Goal: Information Seeking & Learning: Learn about a topic

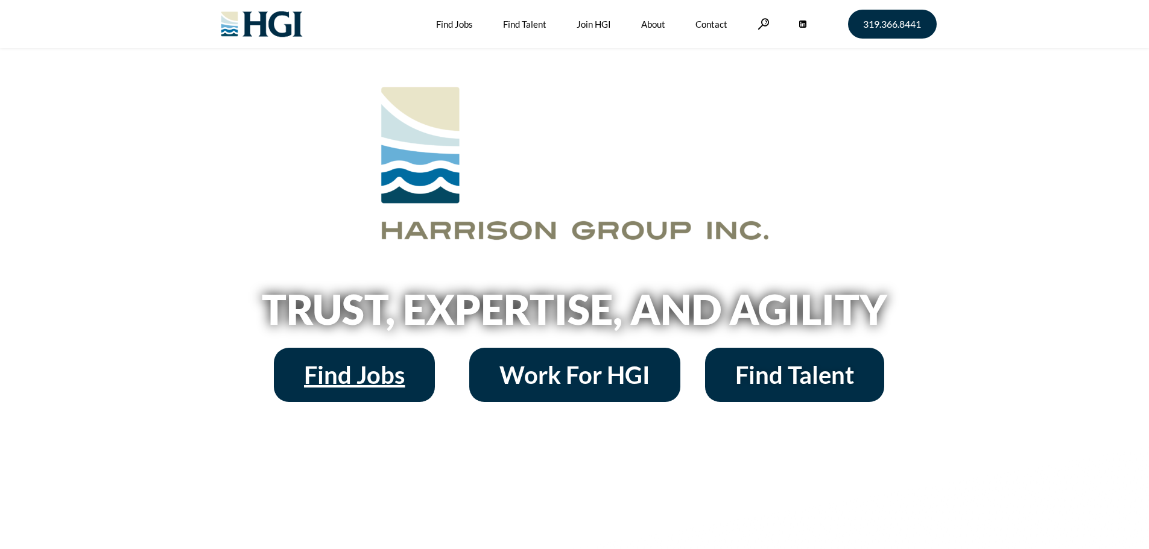
click at [372, 376] on span "Find Jobs" at bounding box center [354, 375] width 101 height 24
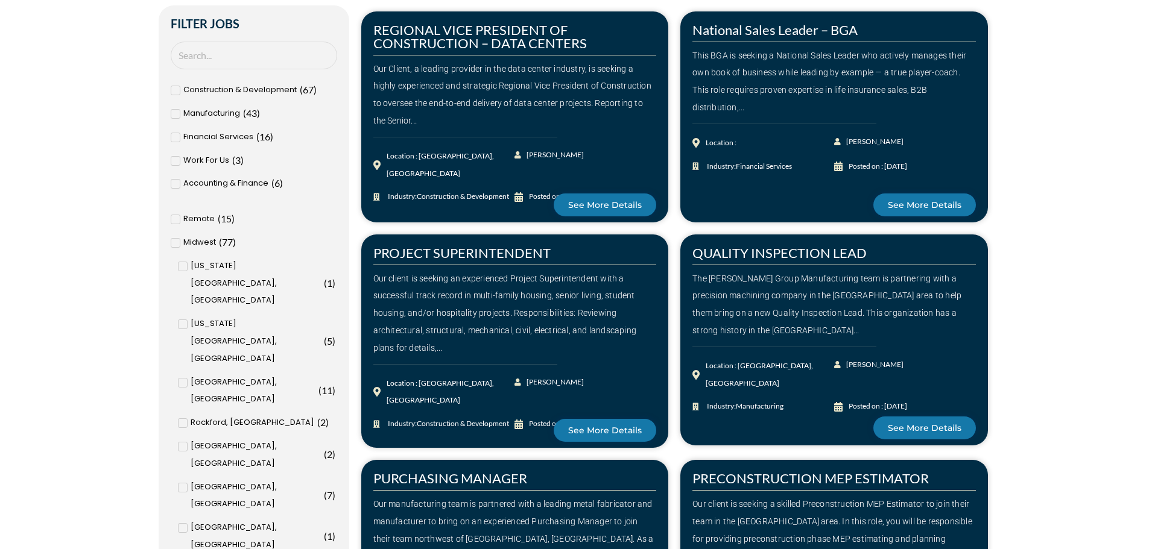
scroll to position [463, 0]
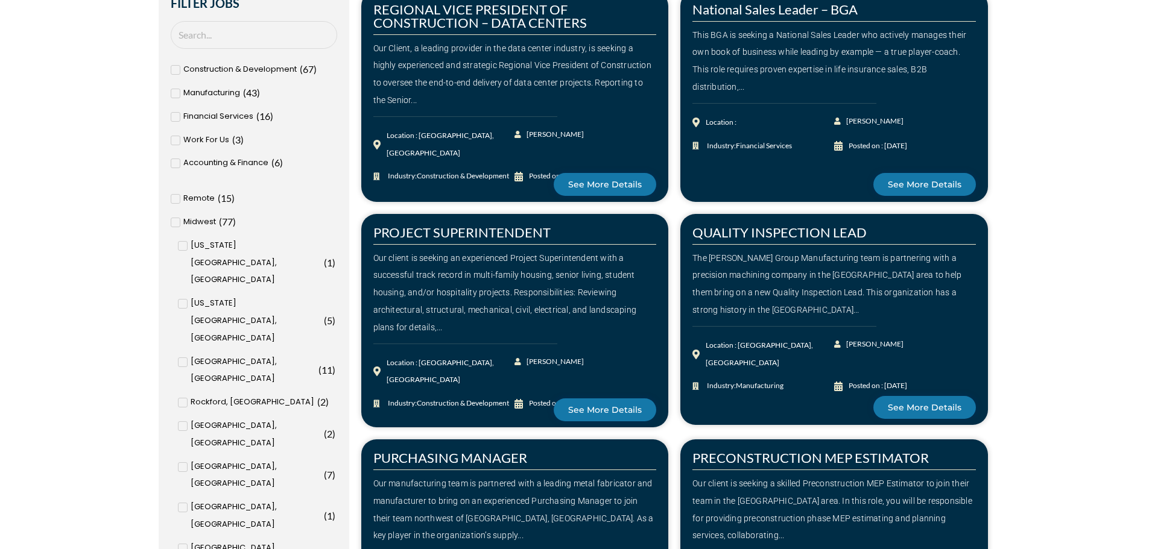
click at [184, 245] on icon at bounding box center [183, 246] width 4 height 3
click at [0, 0] on input "Iowa City, IA ( 1 )" at bounding box center [0, 0] width 0 height 0
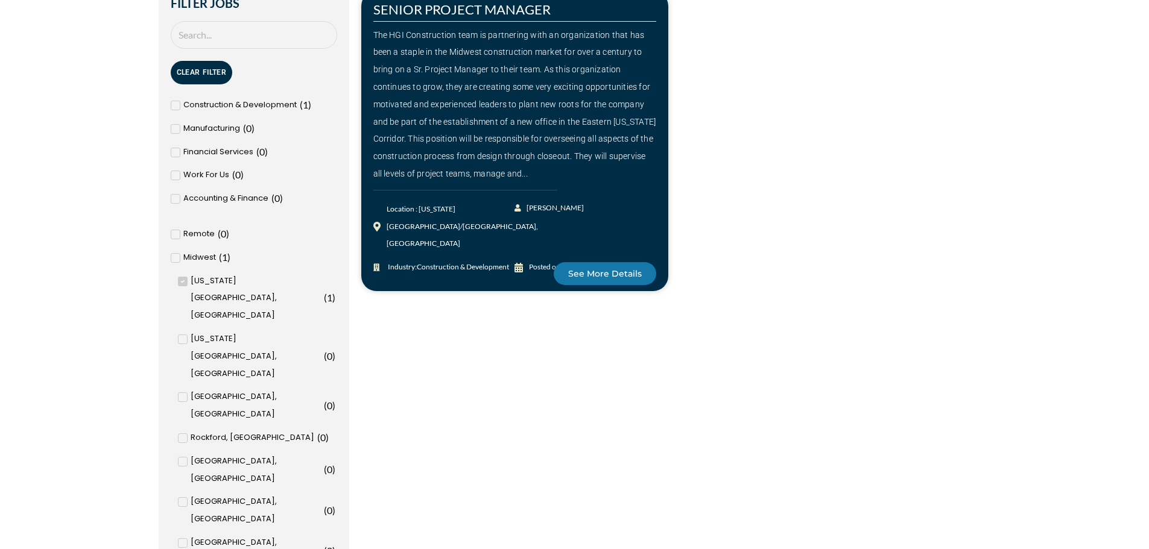
click at [181, 280] on icon at bounding box center [183, 281] width 4 height 7
click at [0, 0] on input "Iowa City, IA ( 1 )" at bounding box center [0, 0] width 0 height 0
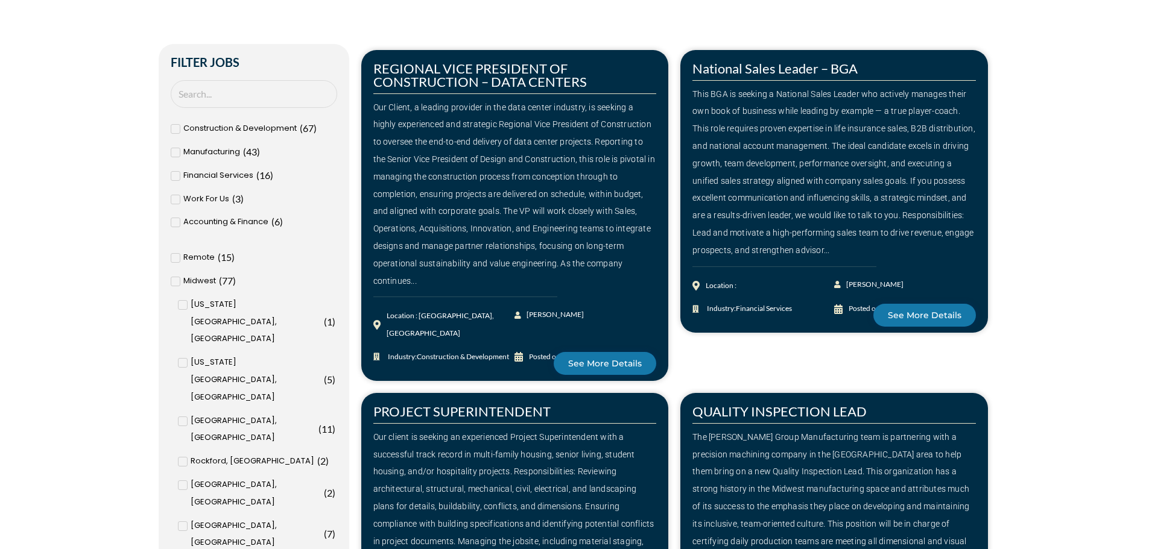
scroll to position [402, 0]
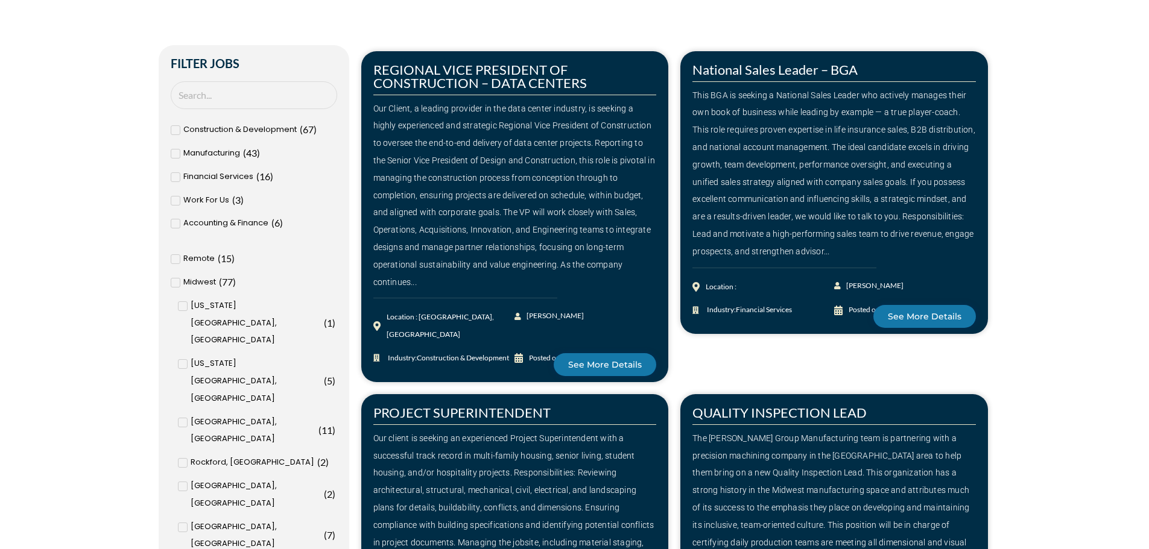
click at [177, 155] on icon at bounding box center [175, 153] width 4 height 7
click at [0, 0] on input "Manufacturing ( 43 )" at bounding box center [0, 0] width 0 height 0
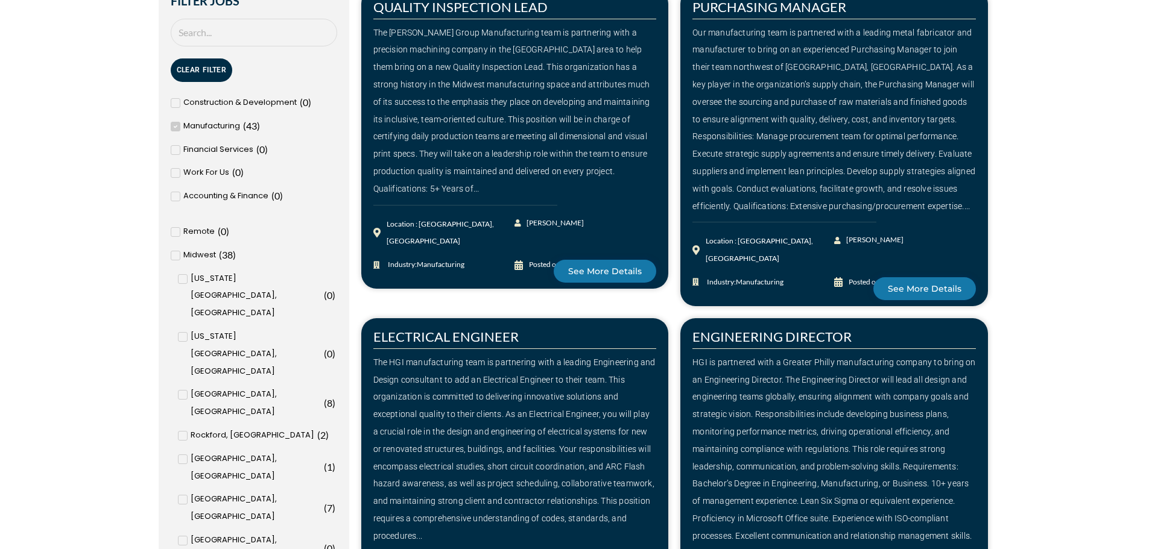
scroll to position [442, 0]
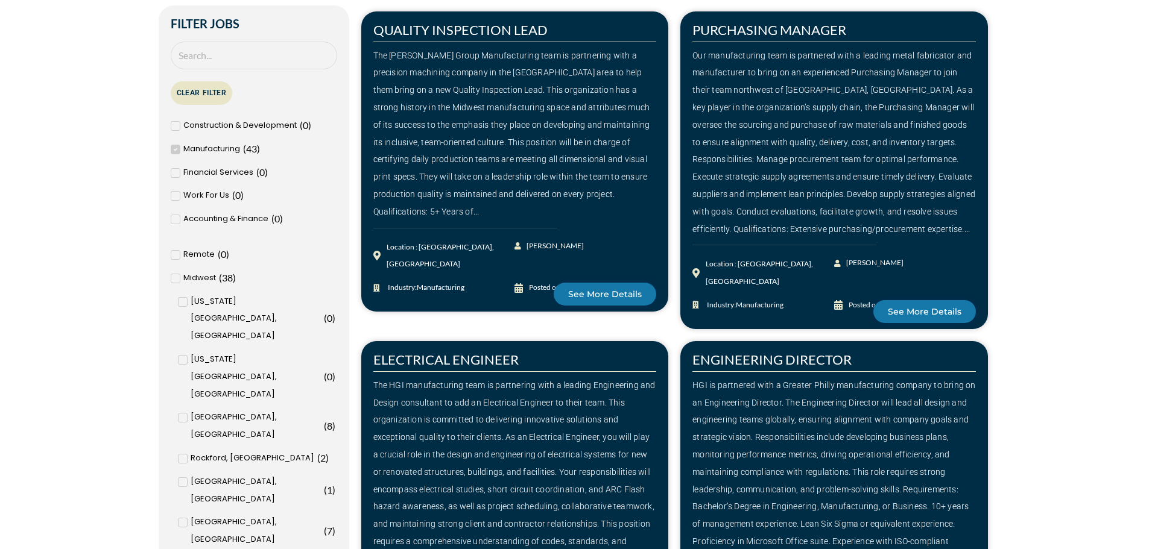
click at [195, 93] on button "Clear Filter" at bounding box center [202, 93] width 62 height 24
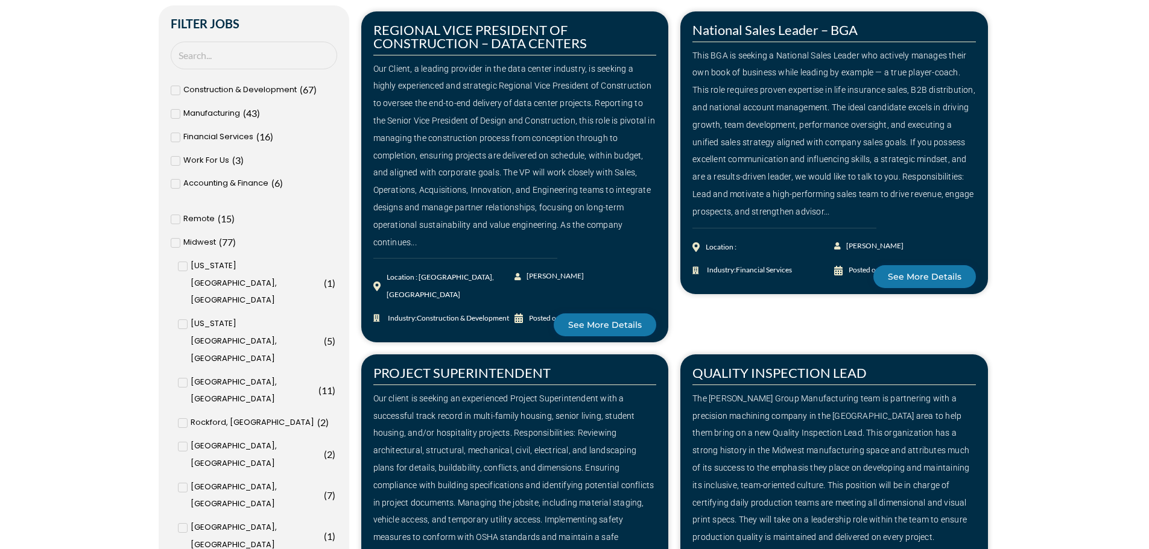
click at [175, 159] on icon at bounding box center [175, 160] width 4 height 7
click at [0, 0] on input "Work For Us ( 3 )" at bounding box center [0, 0] width 0 height 0
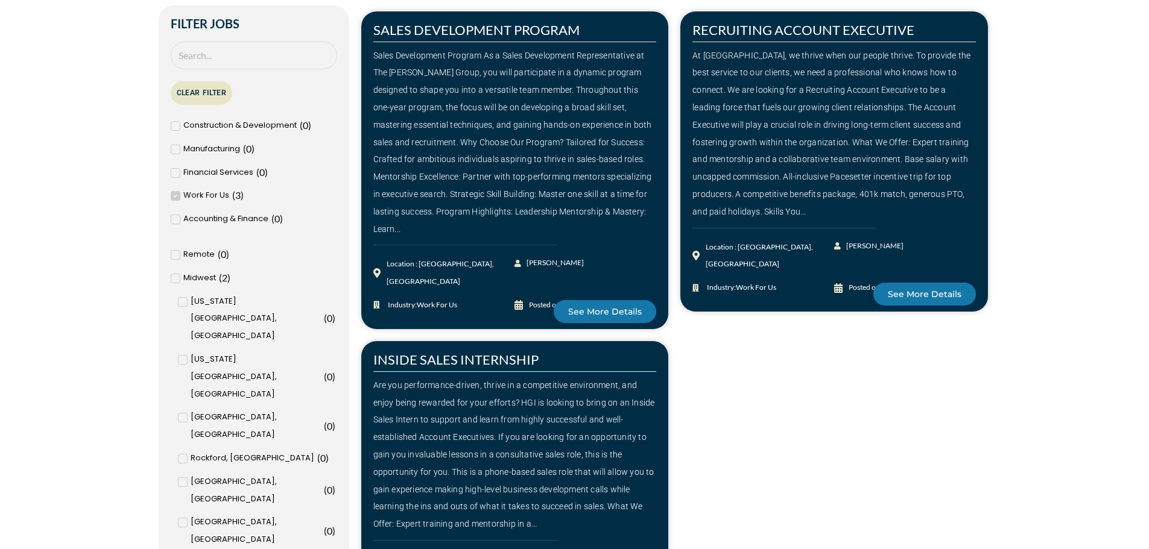
click at [191, 98] on button "Clear Filter" at bounding box center [202, 93] width 62 height 24
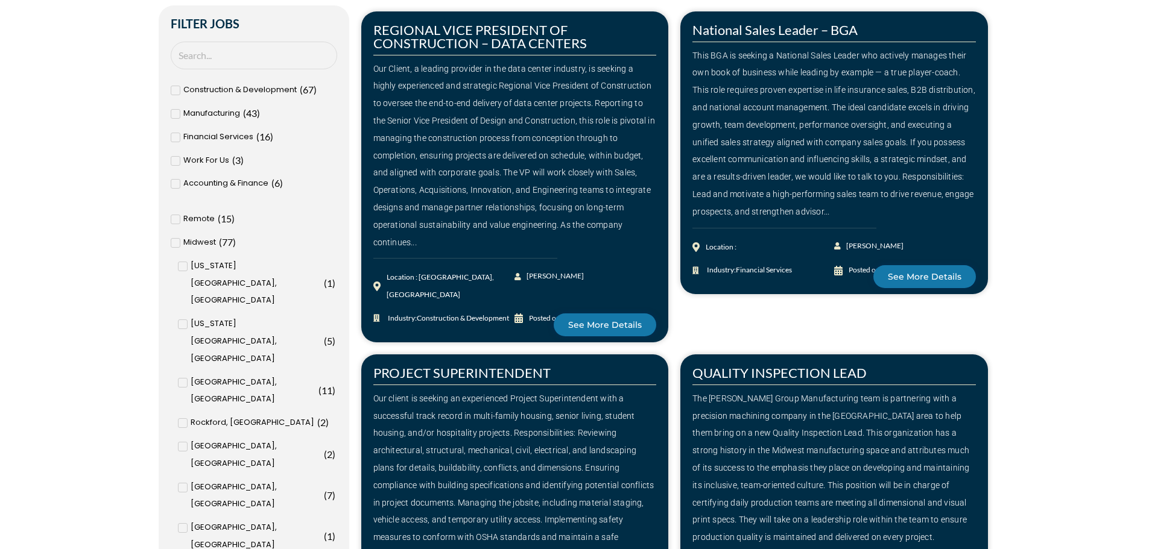
click at [186, 264] on span at bounding box center [183, 267] width 10 height 10
click at [0, 0] on input "Iowa City, IA ( 1 )" at bounding box center [0, 0] width 0 height 0
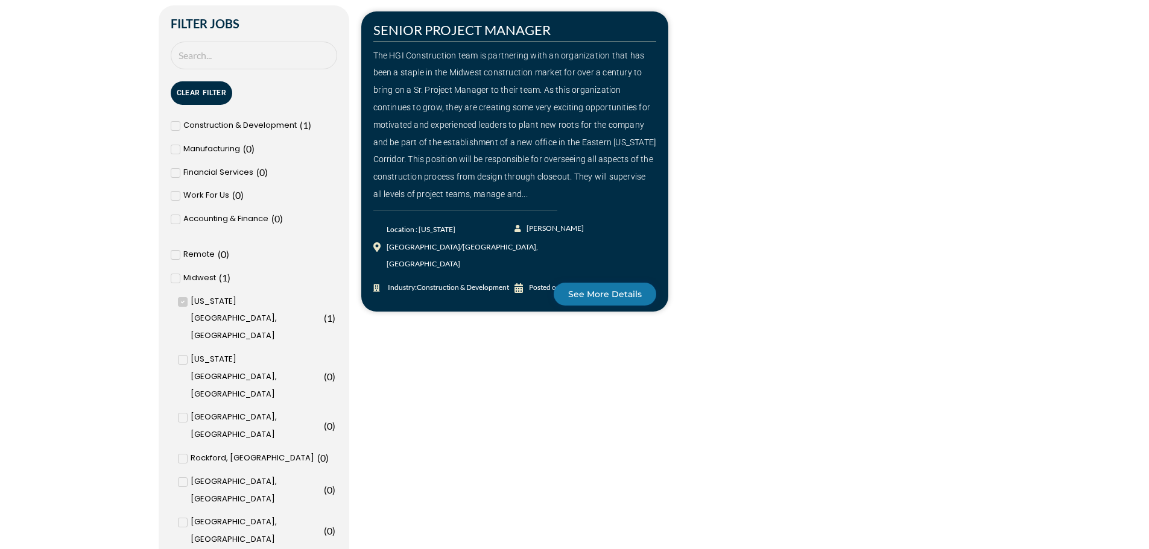
click at [184, 302] on icon at bounding box center [183, 301] width 4 height 3
click at [0, 0] on input "Iowa City, IA ( 1 )" at bounding box center [0, 0] width 0 height 0
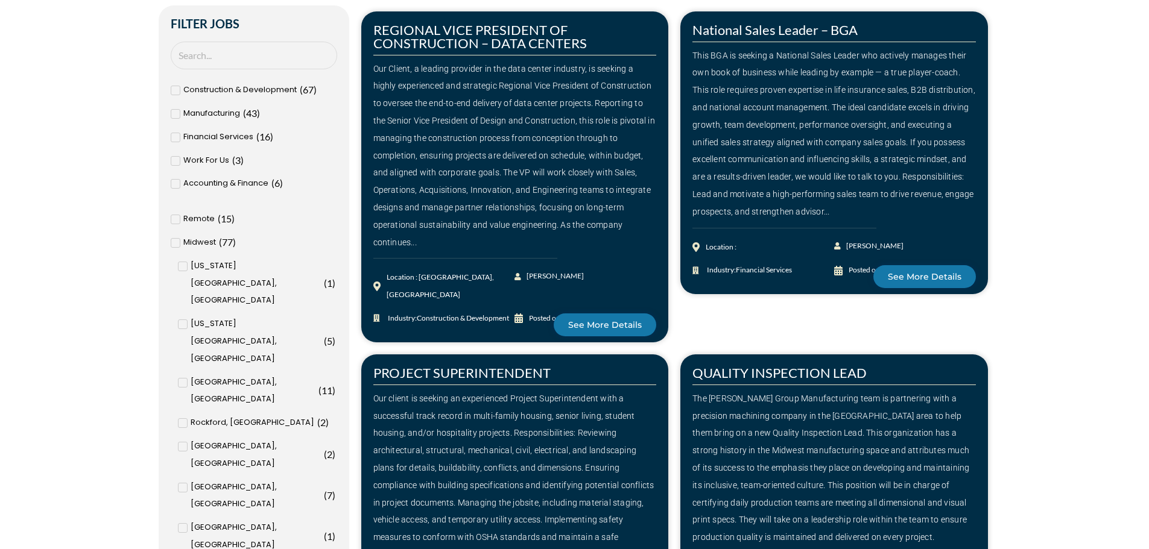
click at [187, 442] on span at bounding box center [183, 447] width 10 height 10
click at [0, 0] on input "Quad Cities, IL ( 2 )" at bounding box center [0, 0] width 0 height 0
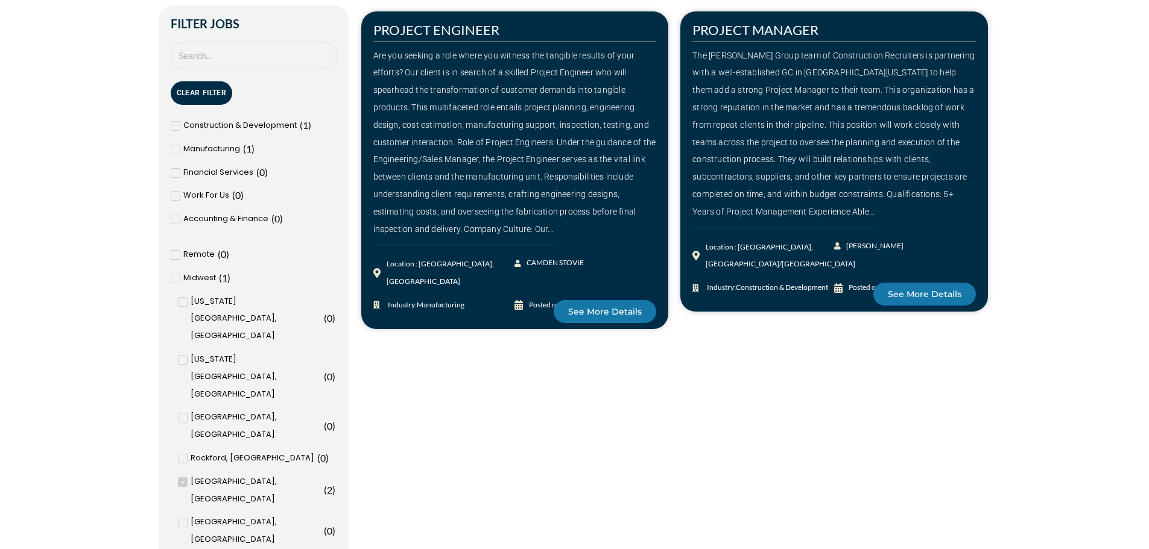
click at [183, 479] on icon at bounding box center [183, 482] width 4 height 7
click at [0, 0] on input "Quad Cities, IL ( 2 )" at bounding box center [0, 0] width 0 height 0
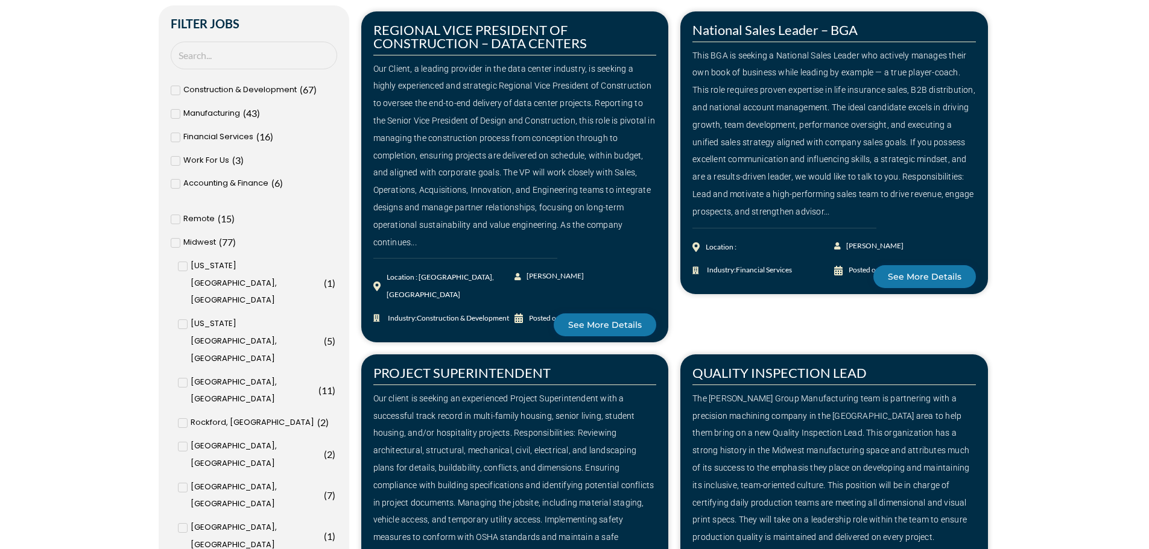
click at [0, 0] on input "Cedar Rapids, IA ( 8 )" at bounding box center [0, 0] width 0 height 0
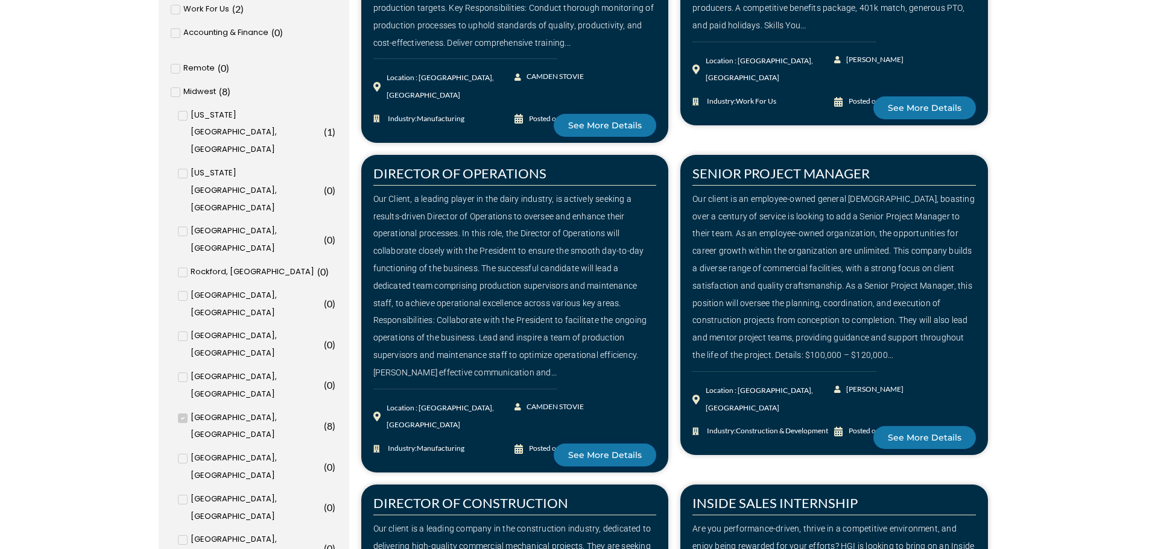
scroll to position [623, 0]
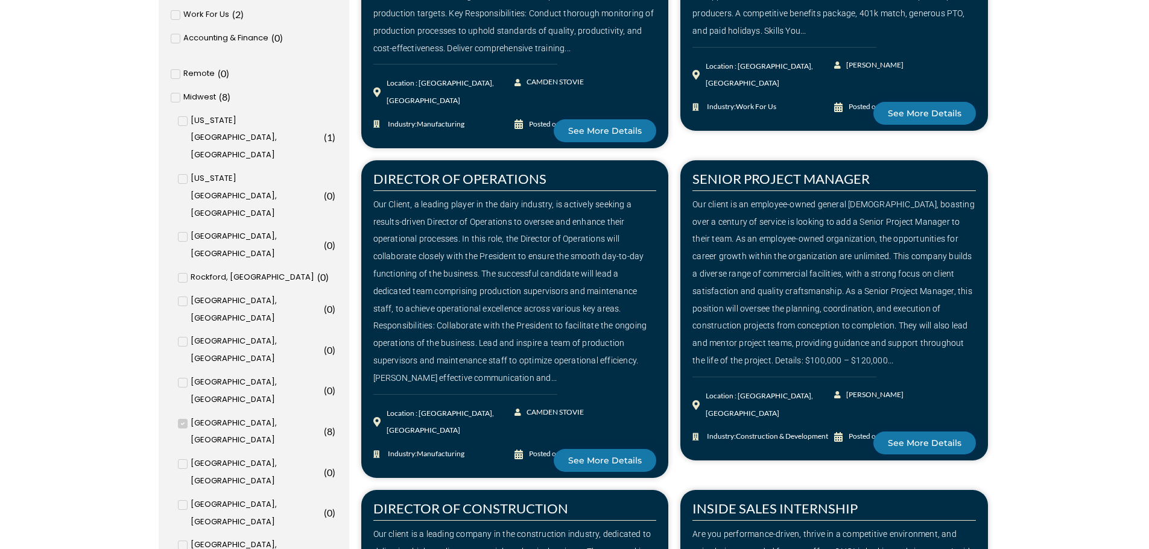
click at [182, 420] on icon at bounding box center [183, 423] width 4 height 7
click at [0, 0] on input "Cedar Rapids, IA ( 8 )" at bounding box center [0, 0] width 0 height 0
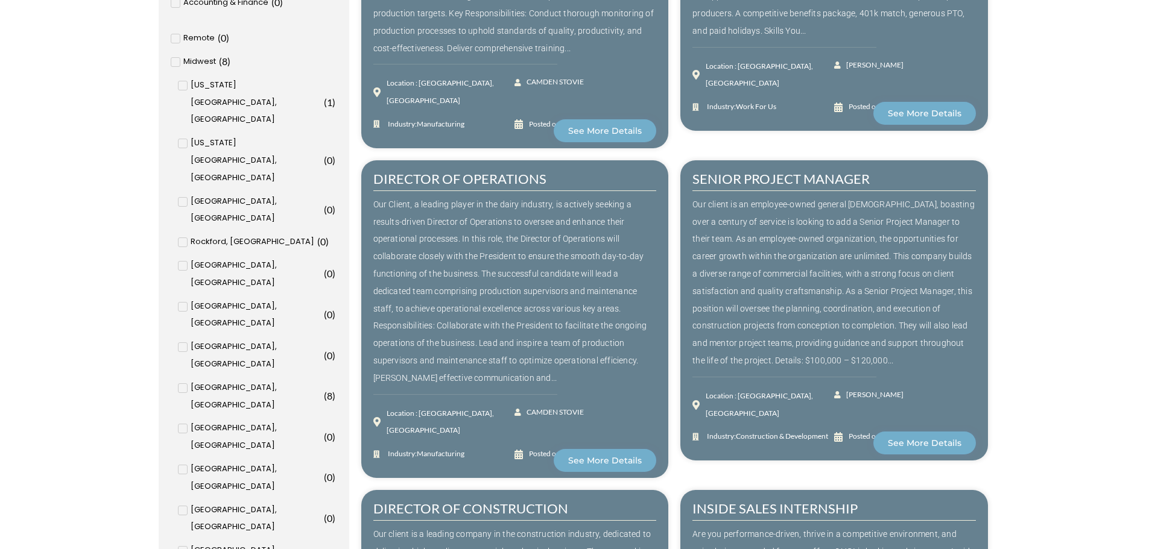
scroll to position [587, 0]
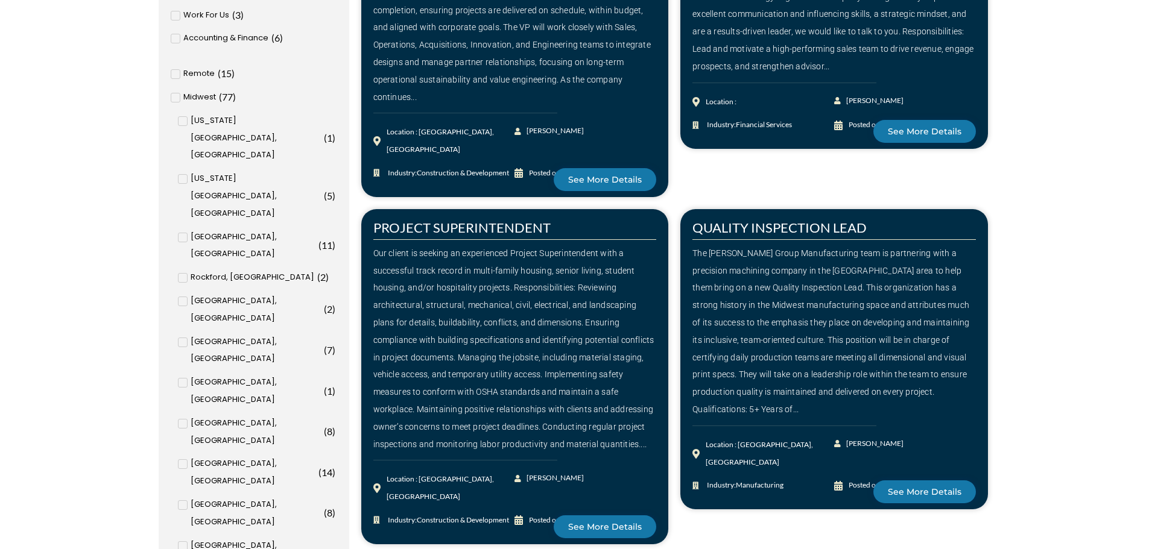
click at [179, 98] on span at bounding box center [176, 98] width 10 height 10
click at [0, 0] on input "Midwest ( 77 )" at bounding box center [0, 0] width 0 height 0
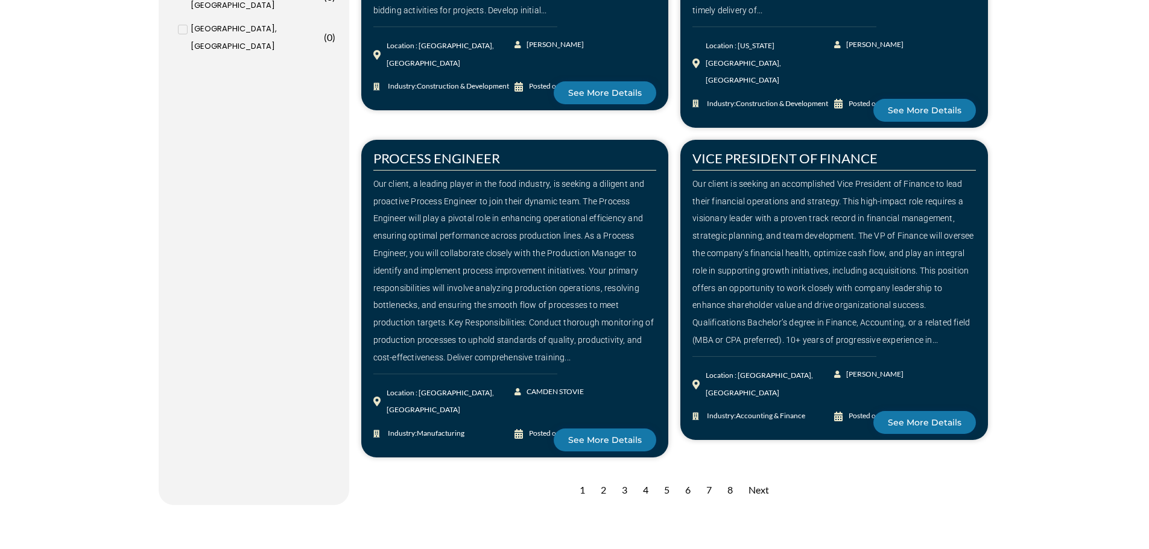
scroll to position [1689, 0]
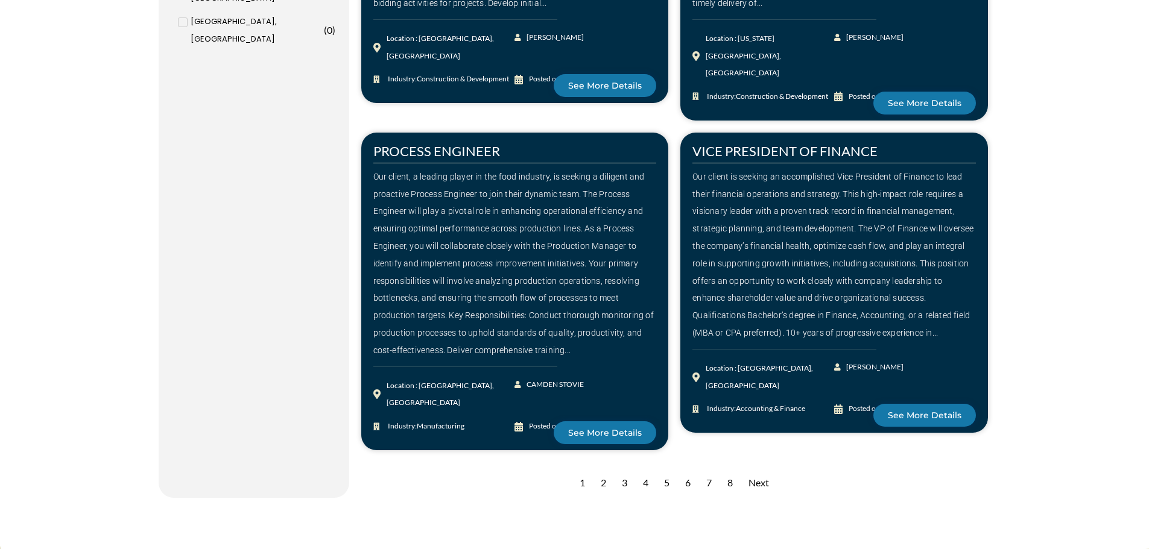
click at [601, 469] on div "2" at bounding box center [603, 484] width 17 height 30
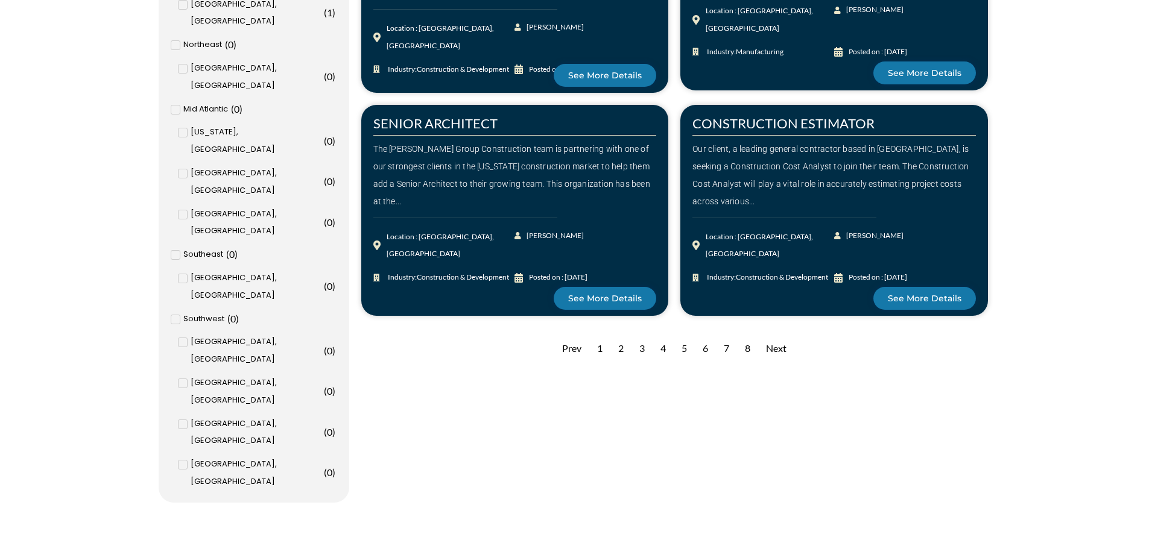
scroll to position [1247, 0]
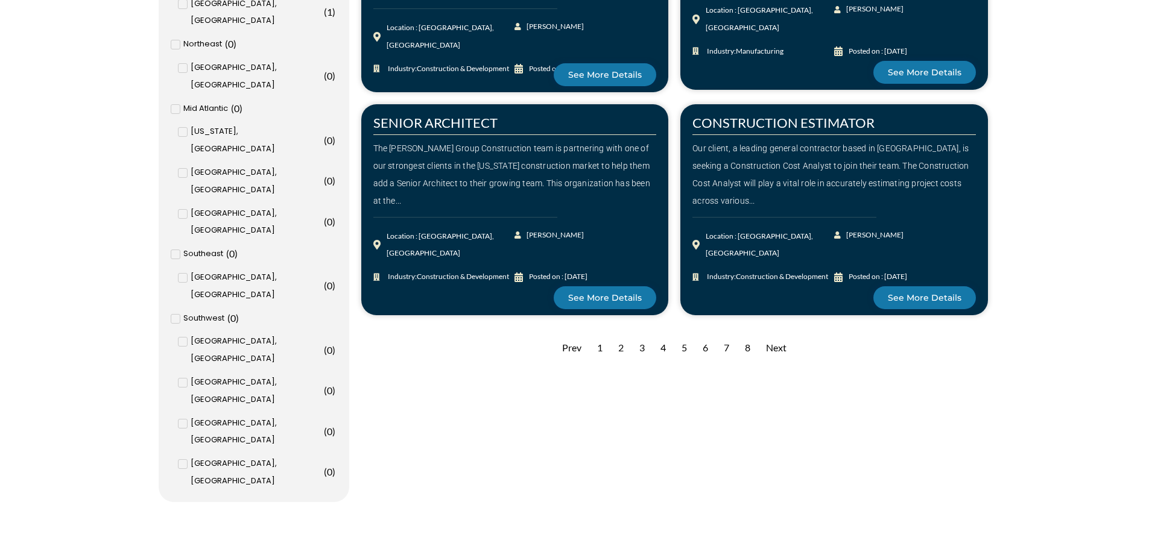
click at [622, 348] on div "2" at bounding box center [620, 349] width 17 height 30
click at [644, 345] on div "3" at bounding box center [641, 349] width 17 height 30
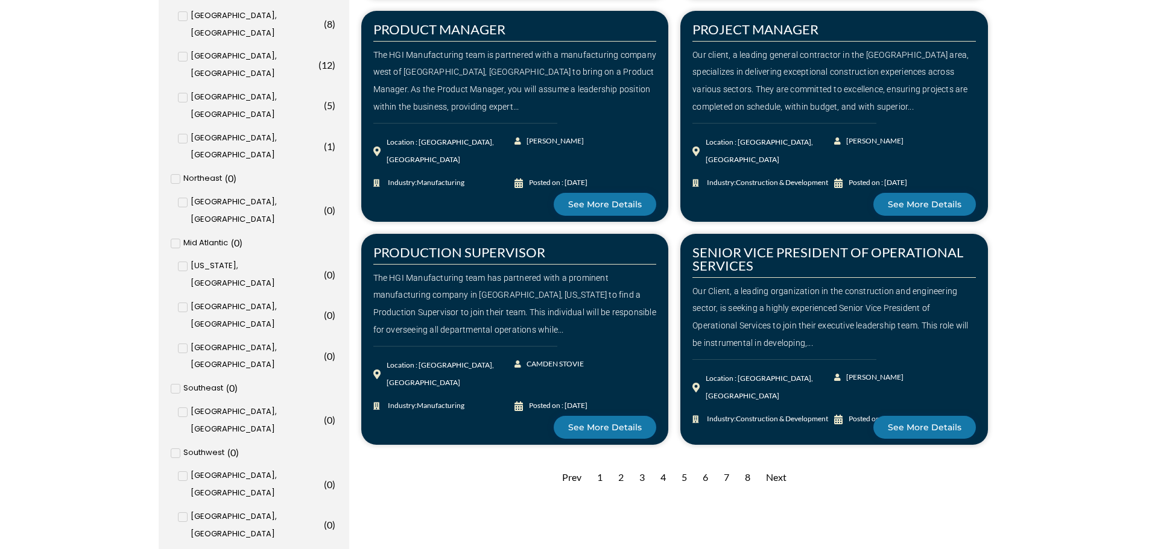
scroll to position [1126, 0]
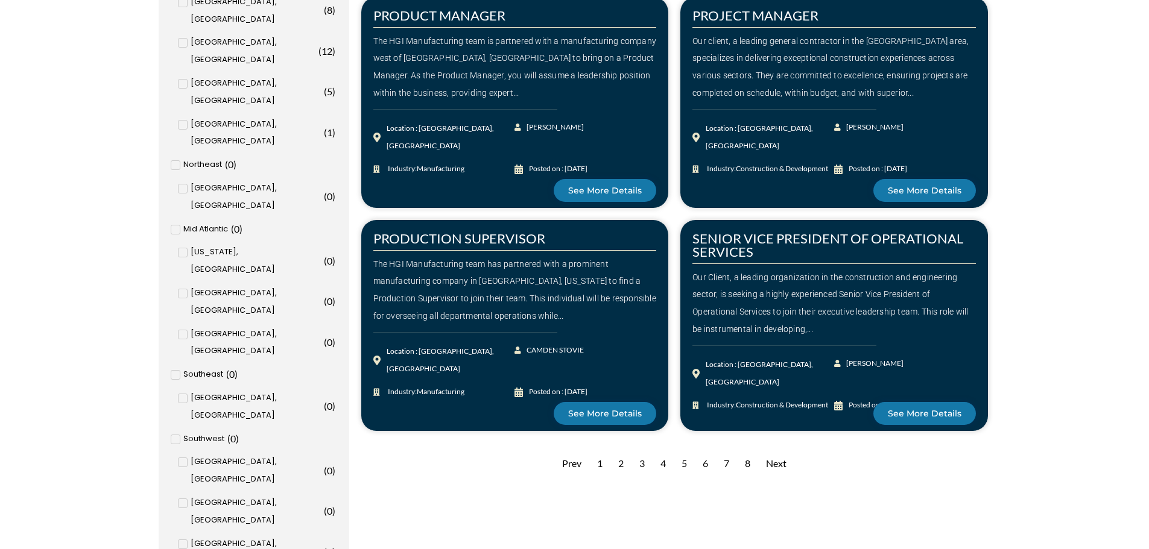
click at [663, 462] on div "4" at bounding box center [662, 464] width 17 height 30
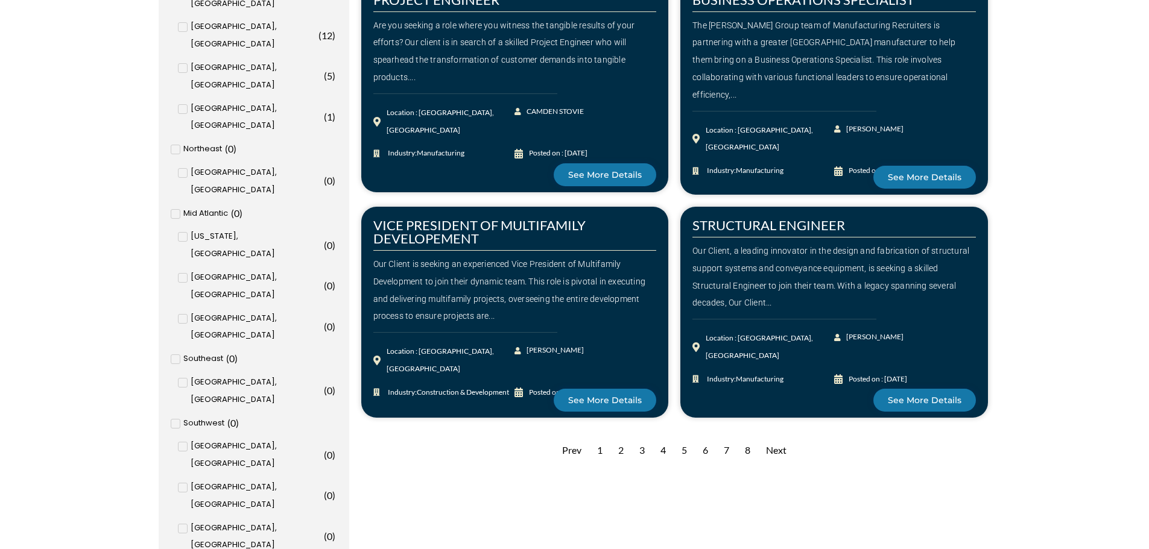
scroll to position [1186, 0]
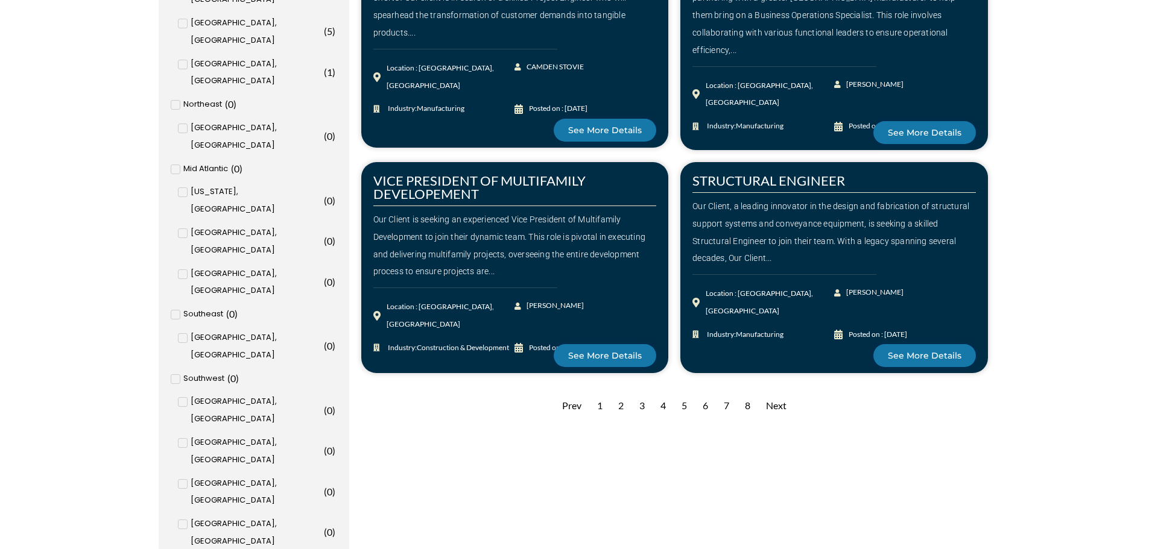
click at [682, 402] on div "5" at bounding box center [683, 406] width 17 height 30
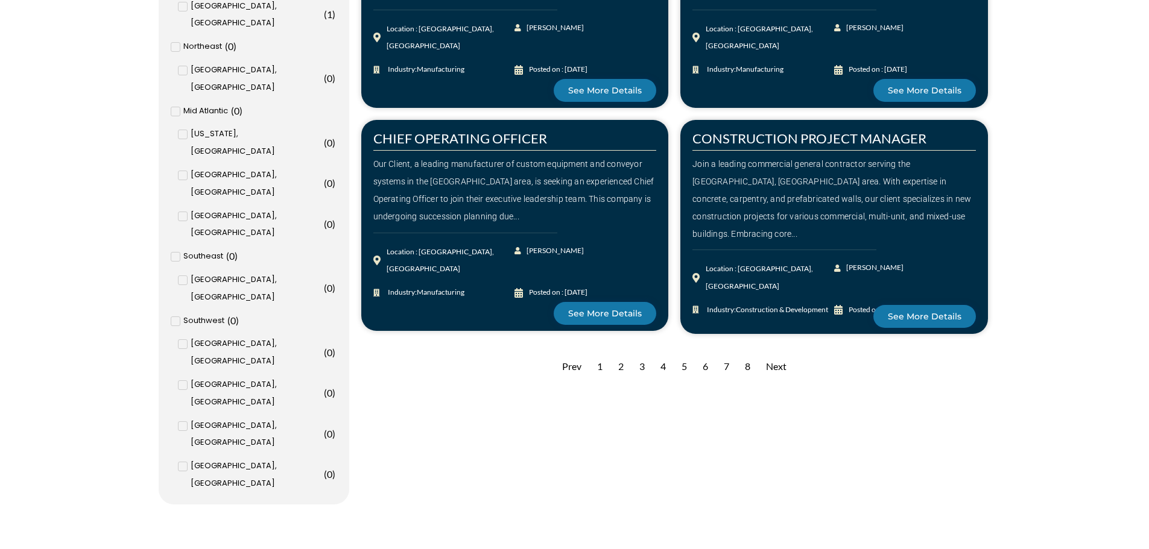
scroll to position [1247, 0]
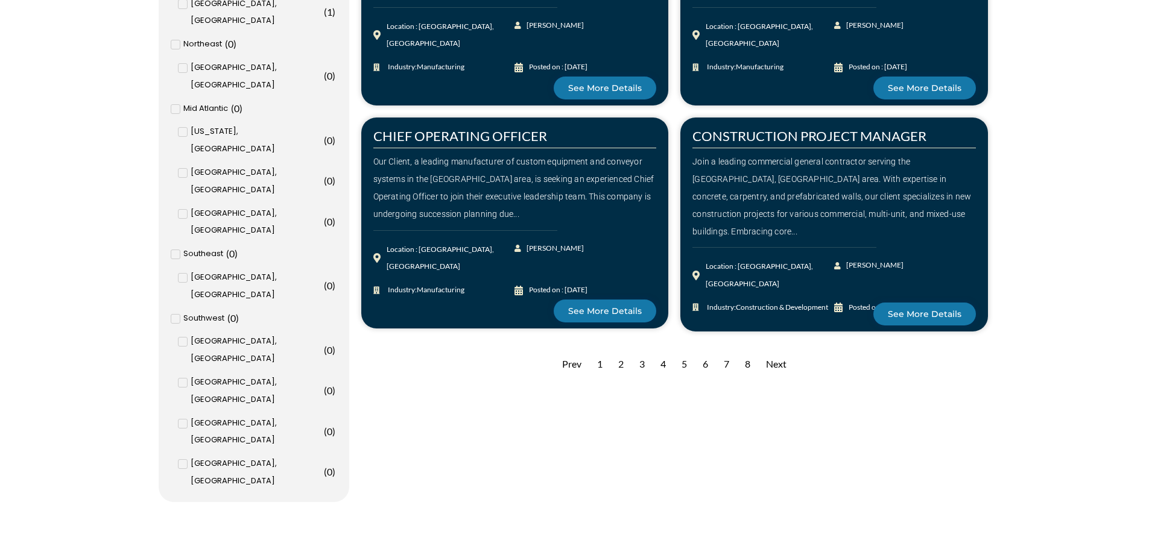
click at [706, 350] on div "6" at bounding box center [705, 365] width 17 height 30
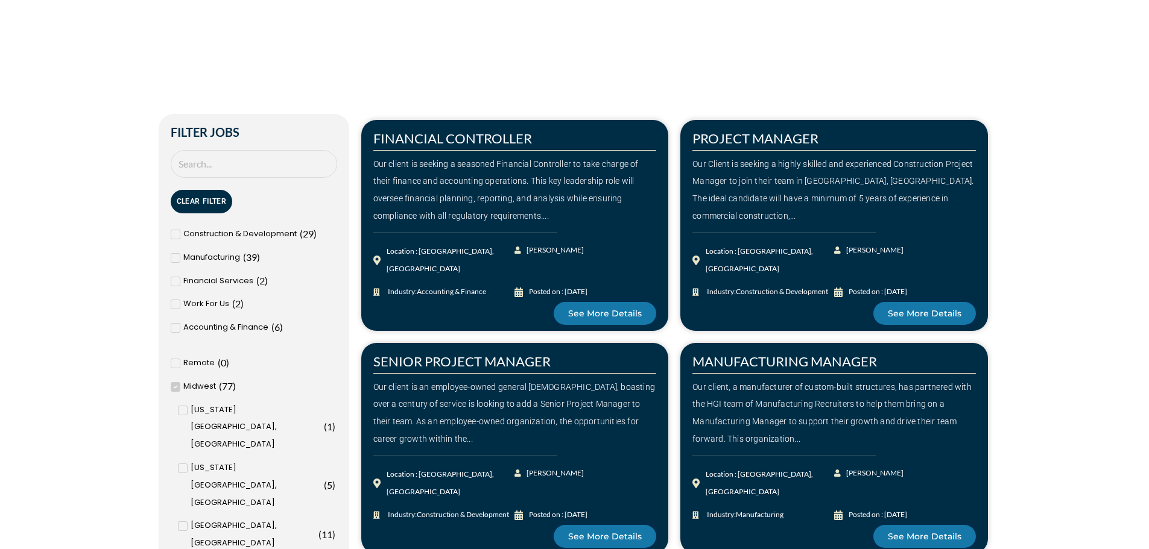
scroll to position [382, 0]
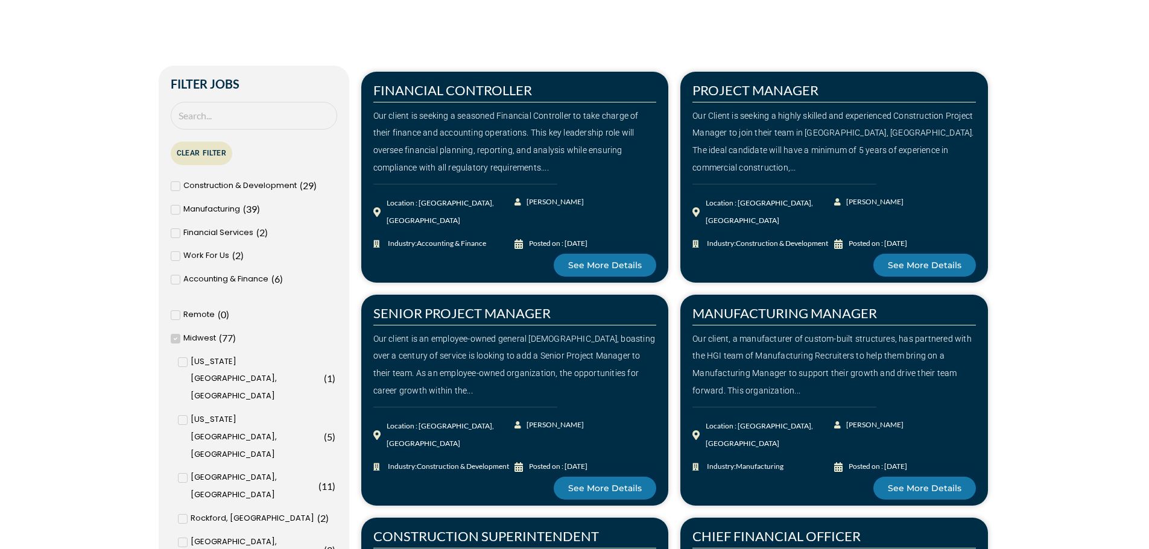
click at [200, 153] on button "Clear Filter" at bounding box center [202, 154] width 62 height 24
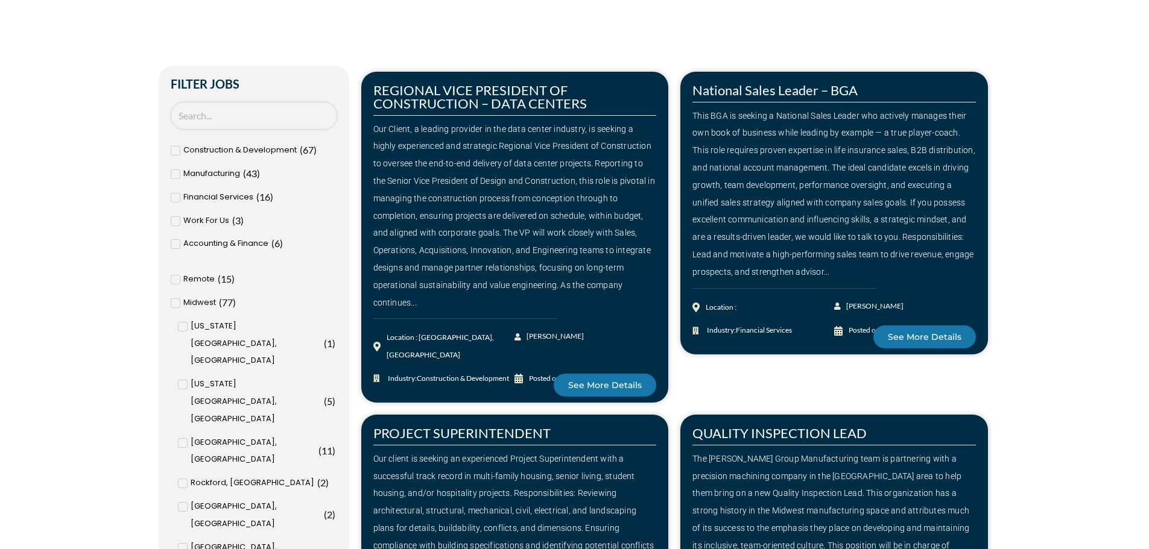
click at [230, 116] on input "Search Job" at bounding box center [254, 116] width 166 height 28
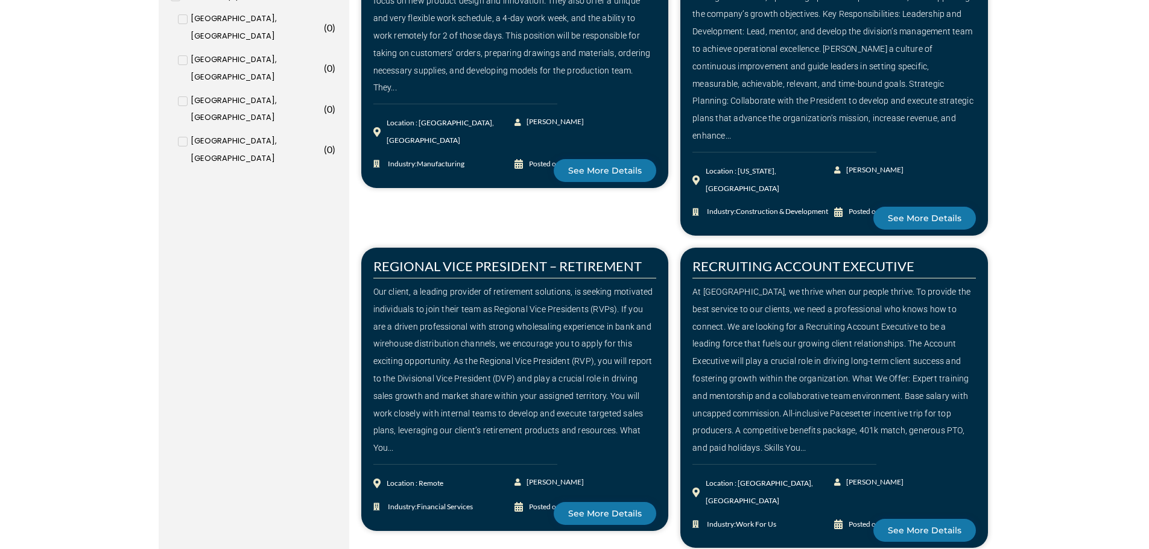
scroll to position [1608, 0]
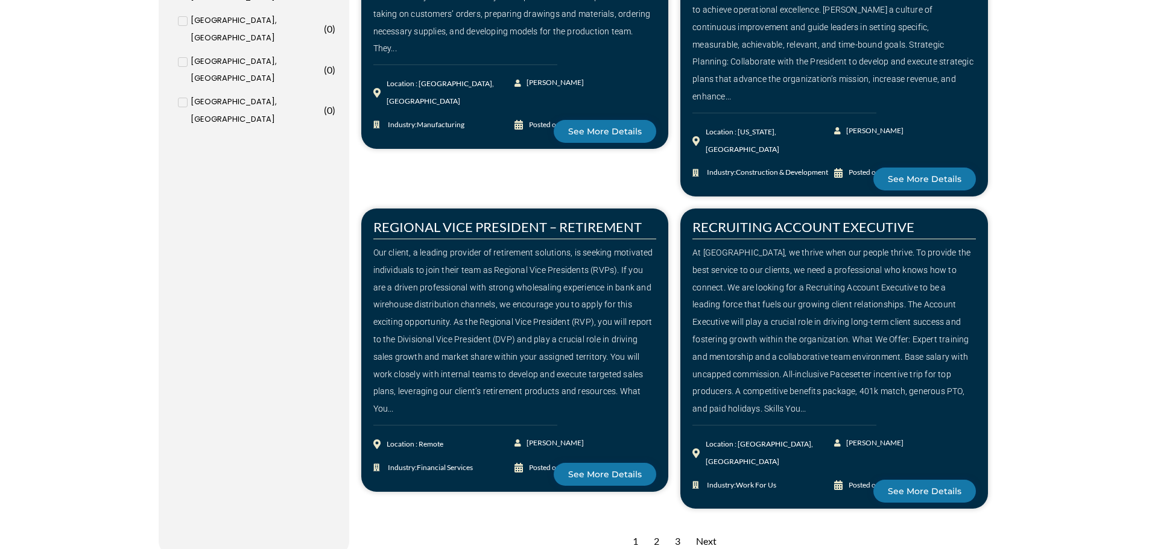
type input "Sales"
click at [659, 527] on div "2" at bounding box center [656, 542] width 17 height 30
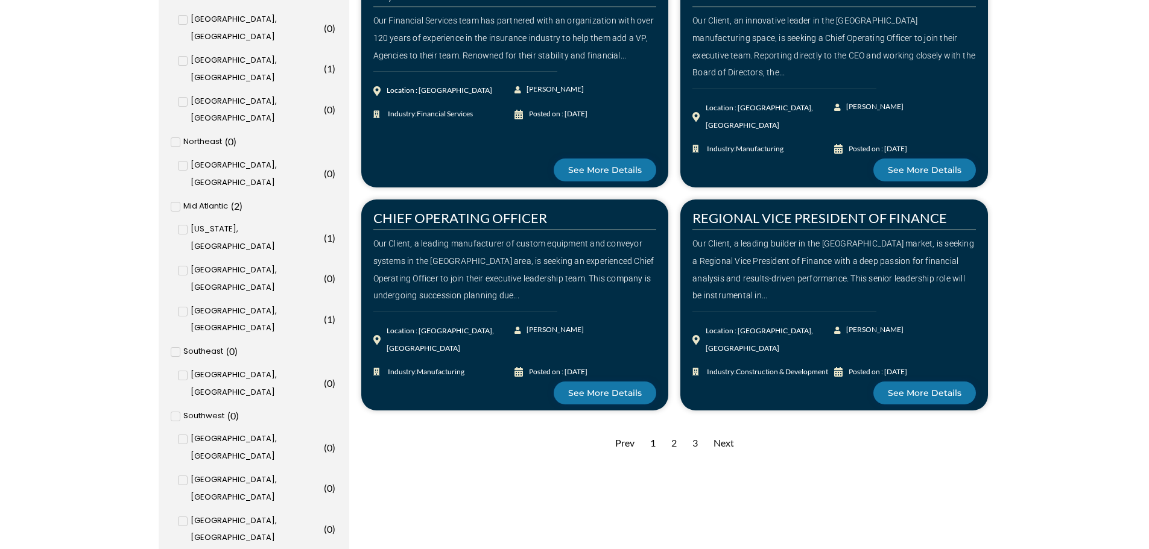
scroll to position [1186, 0]
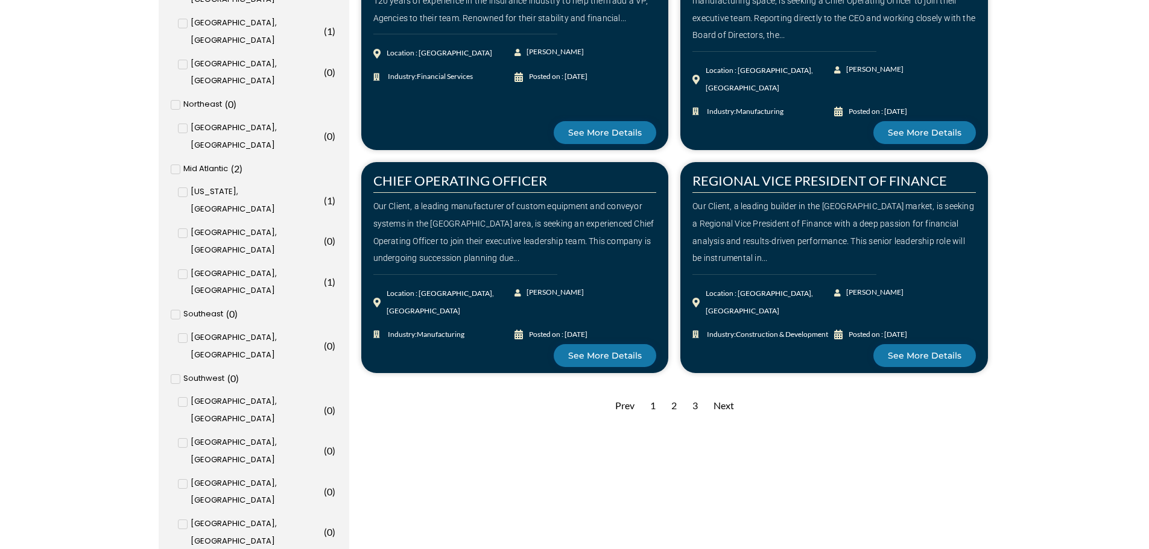
click at [694, 404] on div "3" at bounding box center [694, 406] width 17 height 30
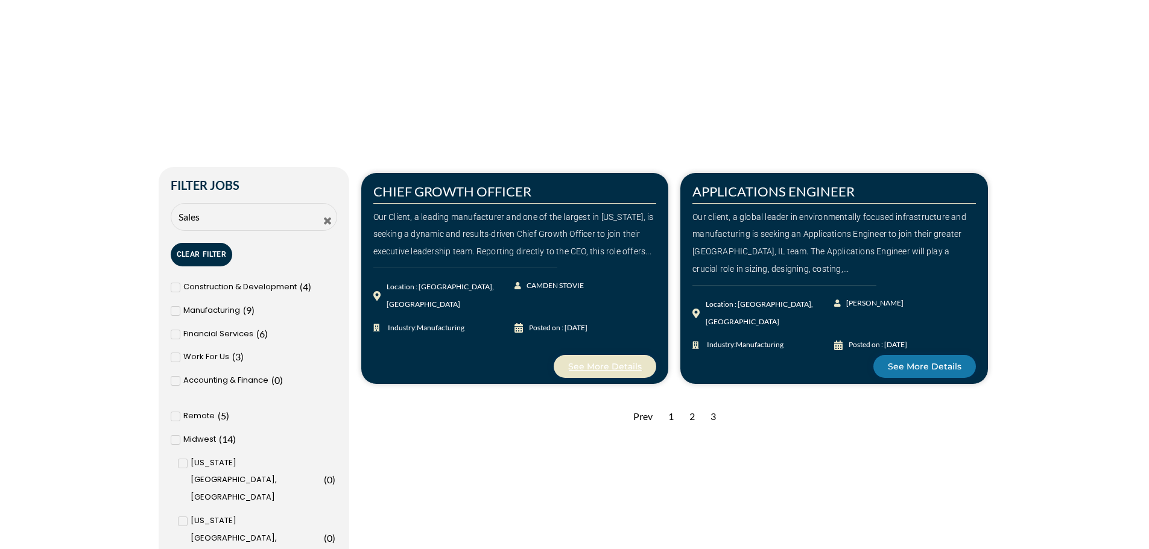
scroll to position [282, 0]
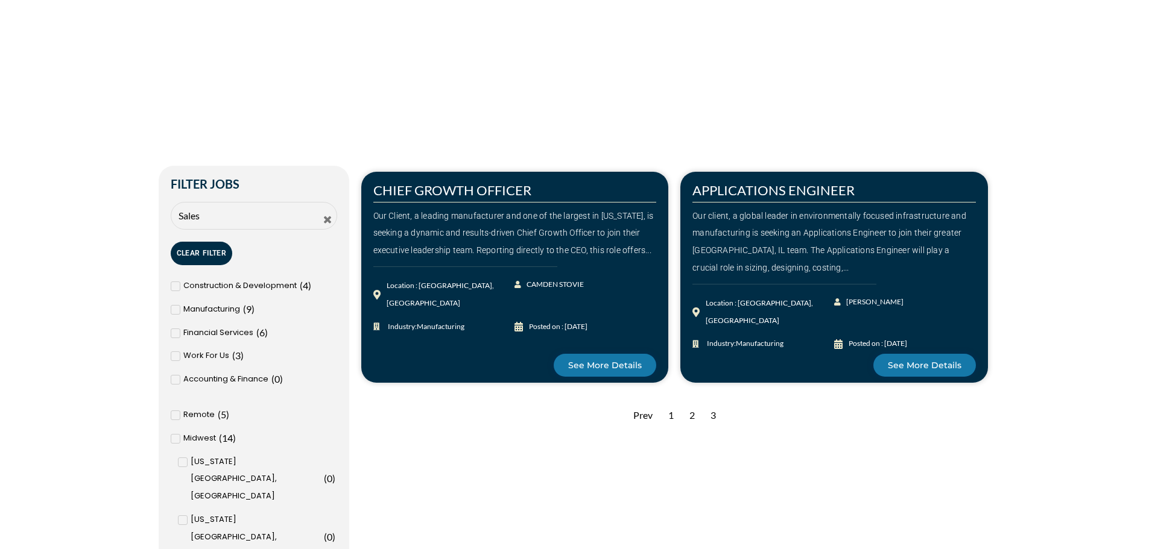
click at [714, 417] on div "3" at bounding box center [712, 416] width 17 height 30
click at [601, 244] on div "Our Client, a leading manufacturer and one of the largest in Iowa, is seeking a…" at bounding box center [514, 233] width 283 height 52
click at [712, 413] on div "3" at bounding box center [712, 416] width 17 height 30
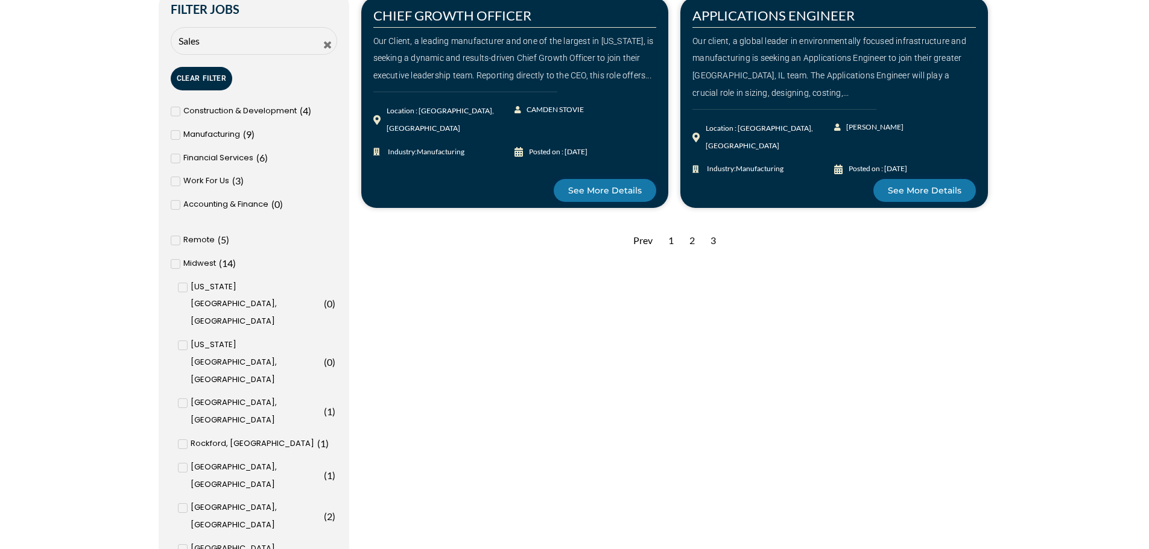
scroll to position [463, 0]
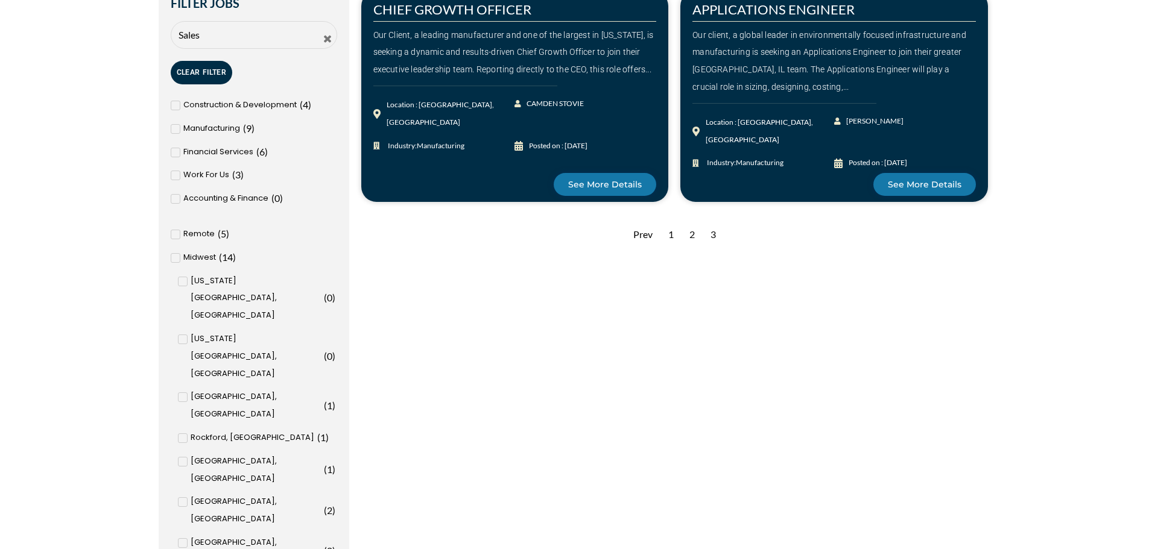
click at [329, 40] on icon at bounding box center [327, 39] width 7 height 7
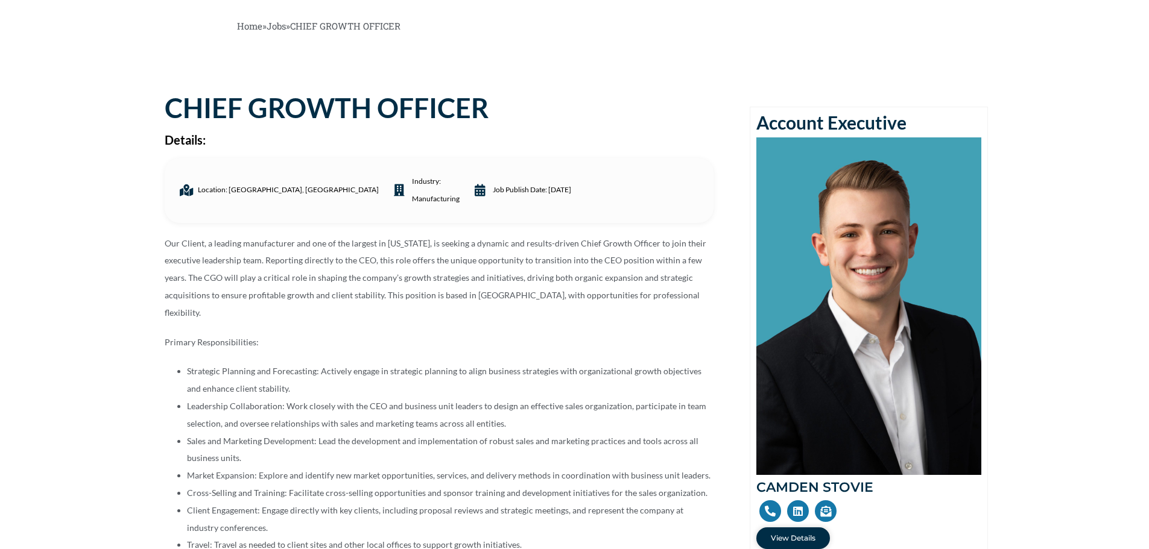
scroll to position [20, 0]
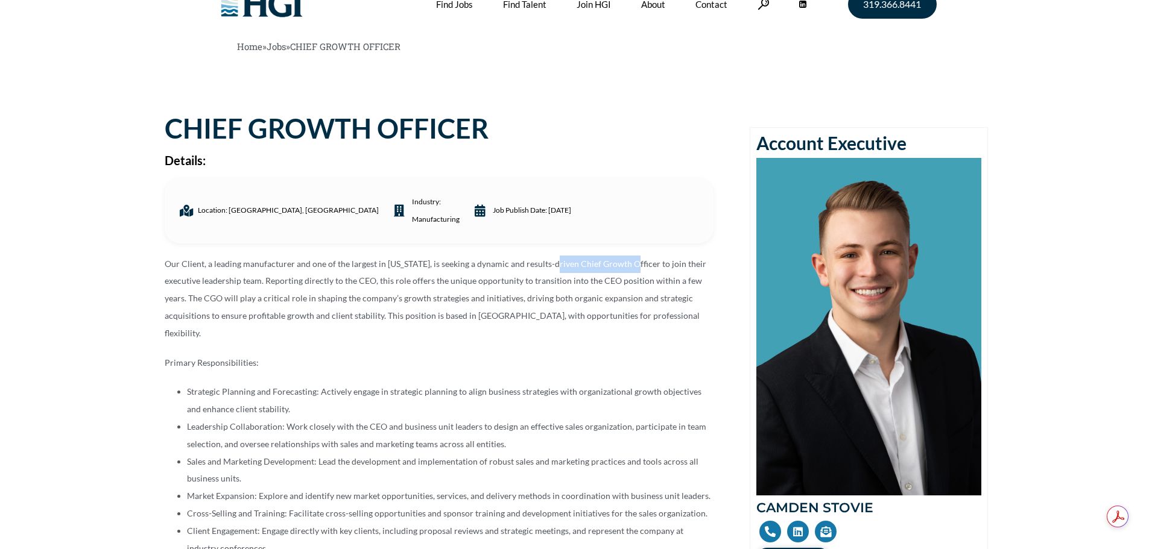
drag, startPoint x: 549, startPoint y: 266, endPoint x: 627, endPoint y: 262, distance: 77.9
click at [627, 262] on p "Our Client, a leading manufacturer and one of the largest in [US_STATE], is see…" at bounding box center [439, 299] width 549 height 87
copy p "Chief Growth Officer"
